Goal: Check status: Check status

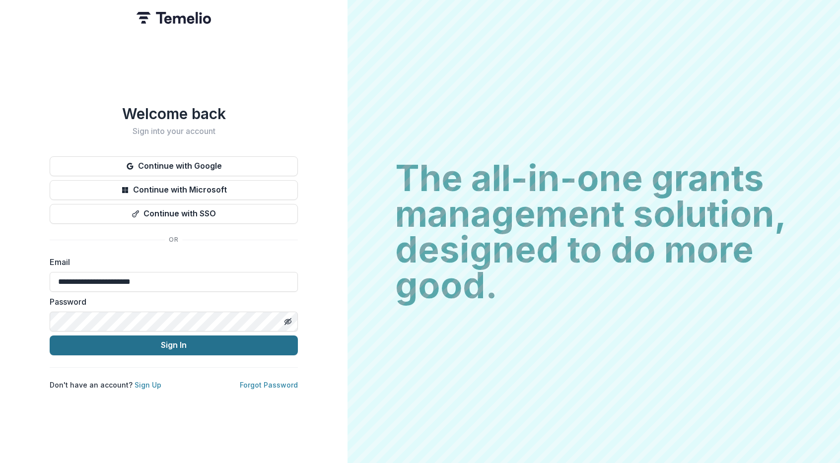
type input "**********"
click at [156, 337] on button "Sign In" at bounding box center [174, 345] width 248 height 20
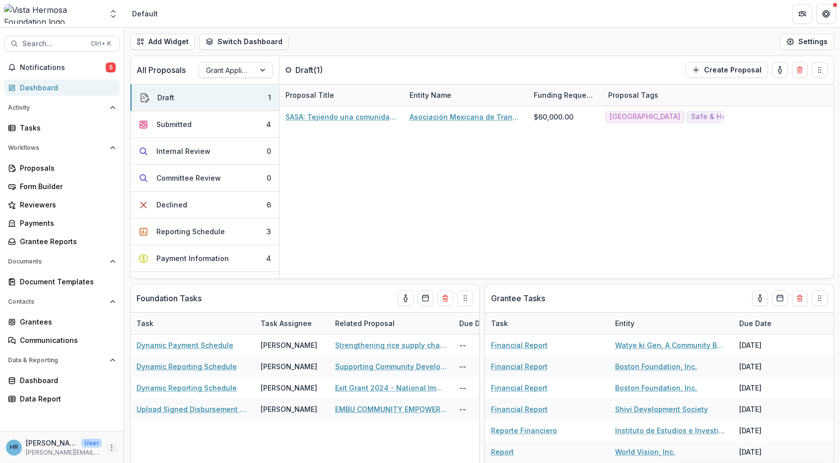
click at [114, 444] on icon "More" at bounding box center [112, 448] width 8 height 8
click at [115, 17] on icon "Open entity switcher" at bounding box center [113, 14] width 10 height 10
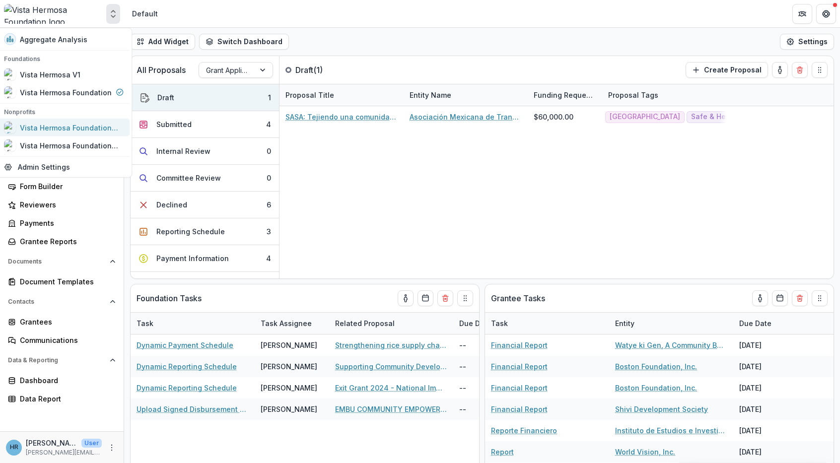
click at [92, 134] on link "Vista Hermosa Foundation Grants" at bounding box center [64, 128] width 132 height 18
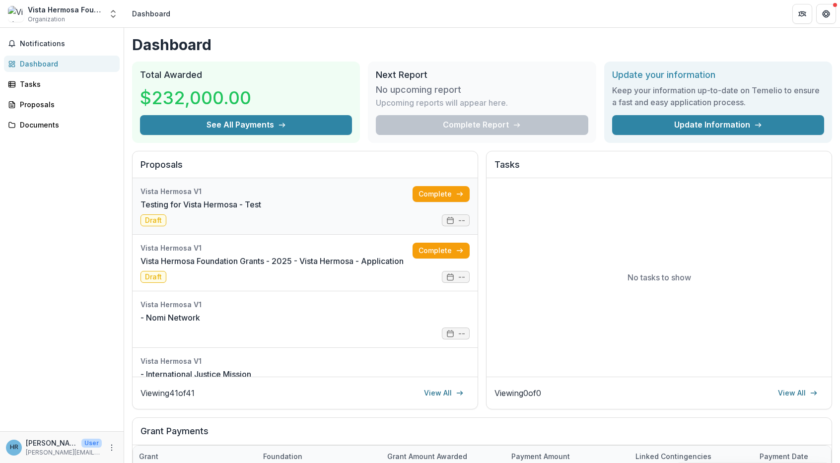
click at [224, 207] on link "Testing for Vista Hermosa - Test" at bounding box center [200, 205] width 121 height 12
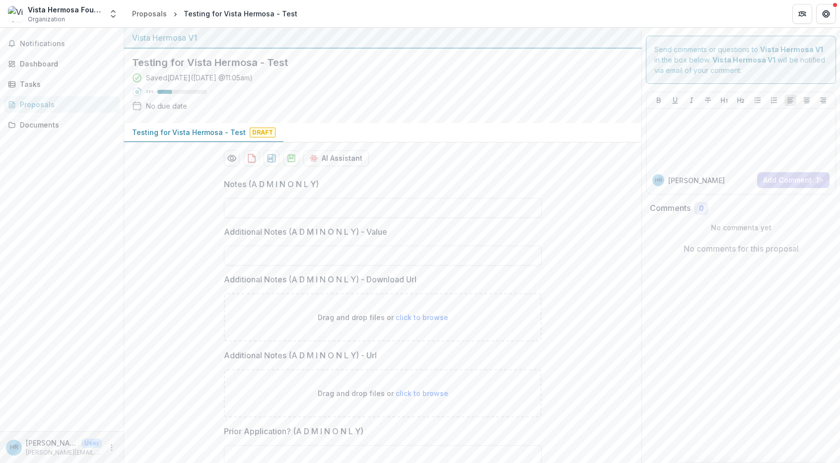
click at [588, 34] on div "Vista Hermosa V1" at bounding box center [382, 38] width 501 height 12
click at [34, 15] on span "Organization" at bounding box center [46, 19] width 37 height 9
click at [40, 63] on div "Dashboard" at bounding box center [66, 64] width 92 height 10
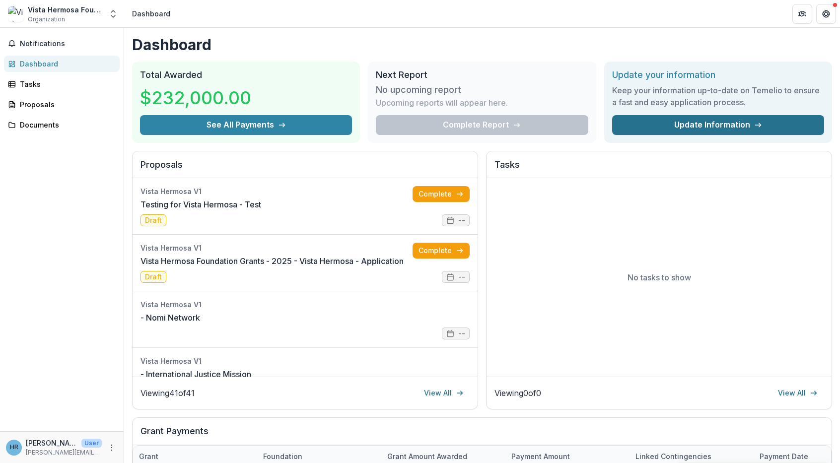
click at [691, 126] on link "Update Information" at bounding box center [718, 125] width 212 height 20
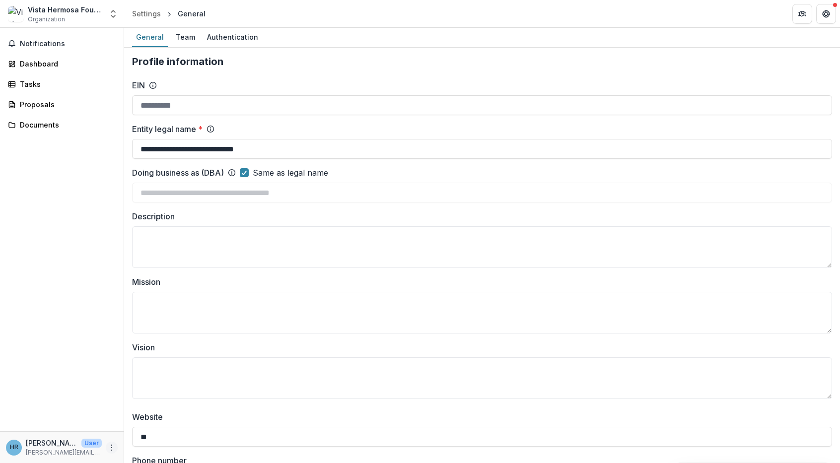
click at [109, 447] on icon "More" at bounding box center [112, 448] width 8 height 8
click at [144, 427] on link "Settings" at bounding box center [177, 426] width 106 height 16
click at [226, 40] on div "Authentication" at bounding box center [232, 37] width 59 height 14
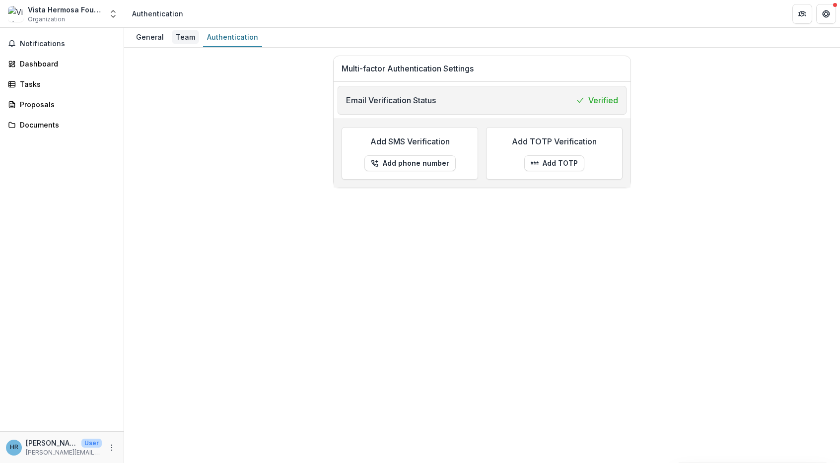
click at [179, 36] on div "Team" at bounding box center [185, 37] width 27 height 14
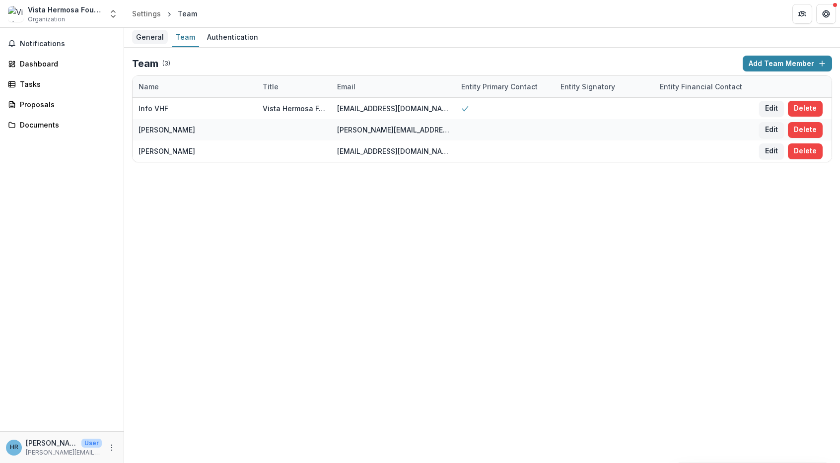
click at [145, 40] on div "General" at bounding box center [150, 37] width 36 height 14
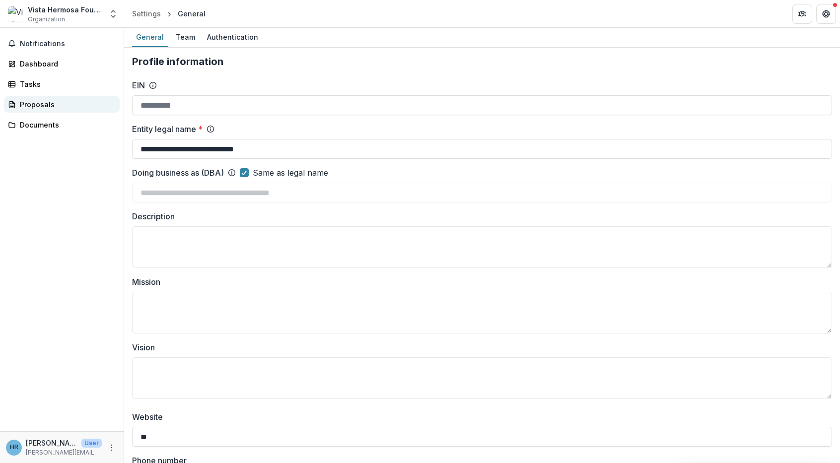
click at [46, 104] on div "Proposals" at bounding box center [66, 104] width 92 height 10
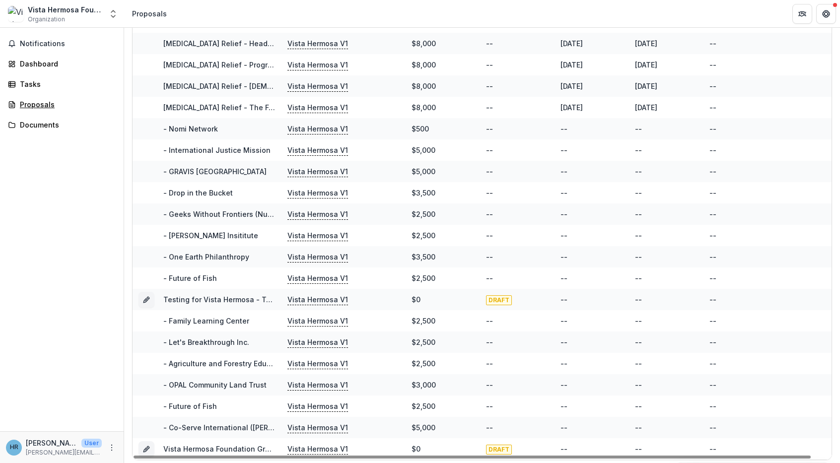
scroll to position [478, 0]
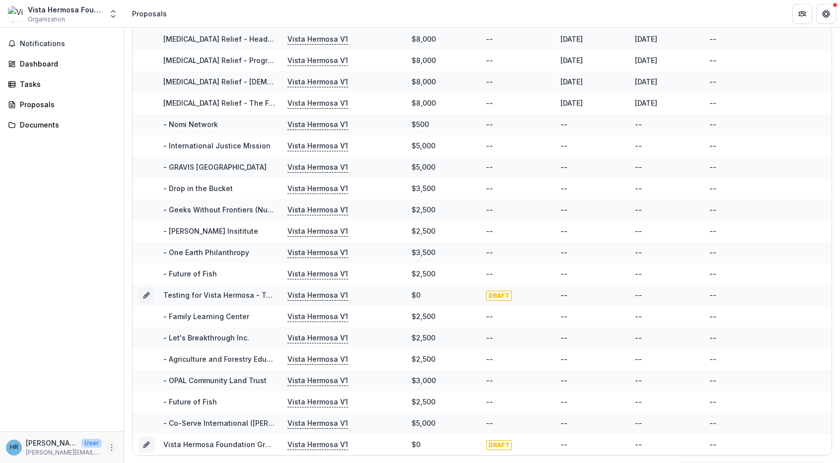
click at [113, 448] on icon "More" at bounding box center [112, 448] width 8 height 8
click at [78, 328] on div "Notifications Dashboard Tasks Proposals Documents" at bounding box center [62, 229] width 124 height 403
click at [115, 16] on polyline "Open entity switcher" at bounding box center [113, 16] width 4 height 2
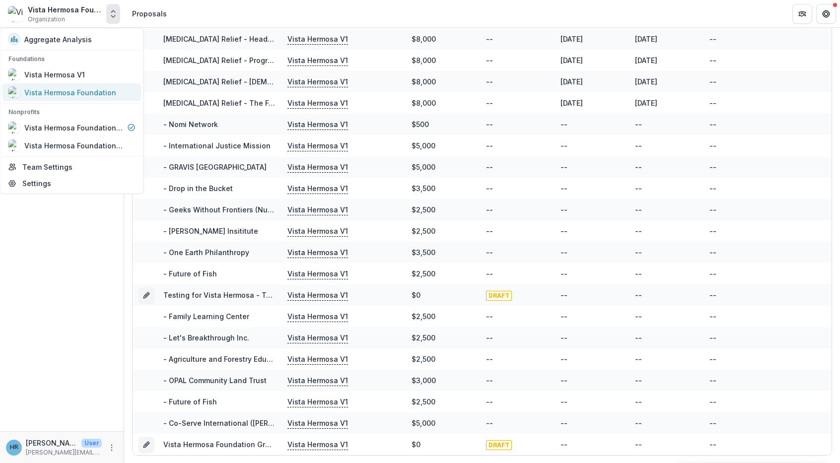
click at [95, 86] on div "Vista Hermosa Foundation" at bounding box center [62, 92] width 108 height 12
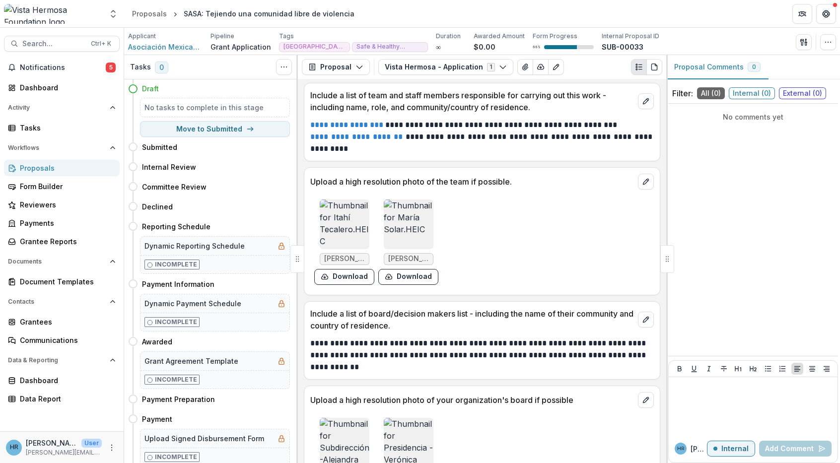
scroll to position [3023, 0]
